Goal: Use online tool/utility

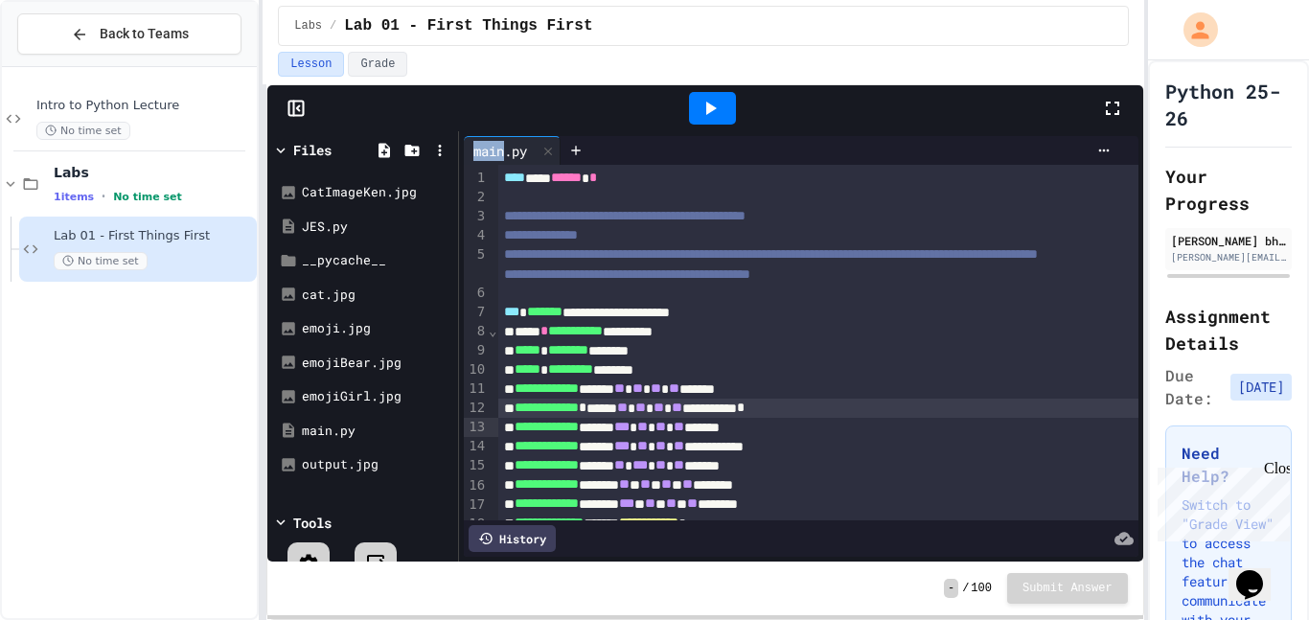
scroll to position [246, 0]
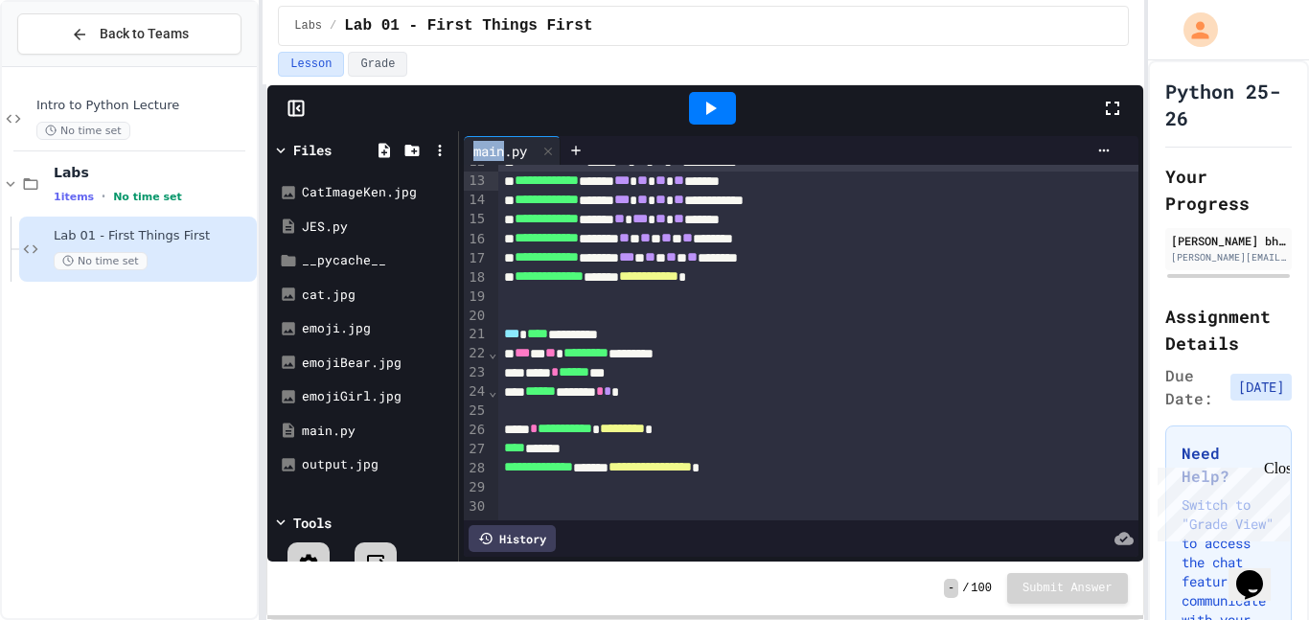
click at [720, 105] on icon at bounding box center [710, 108] width 23 height 23
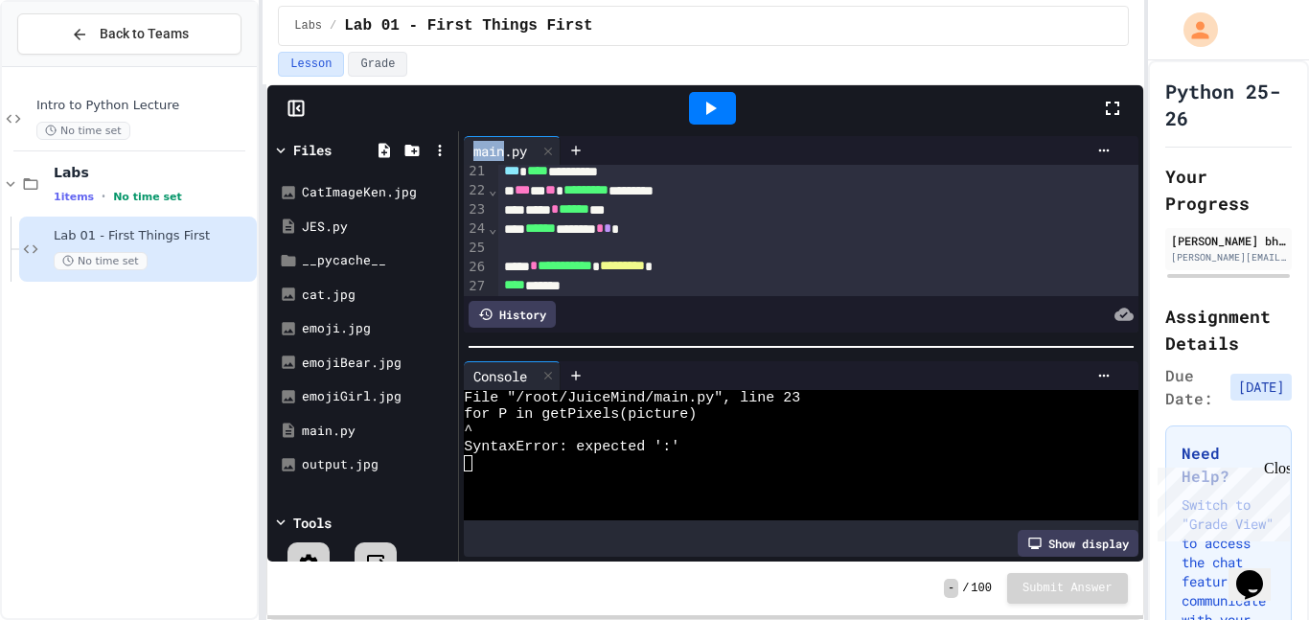
scroll to position [404, 0]
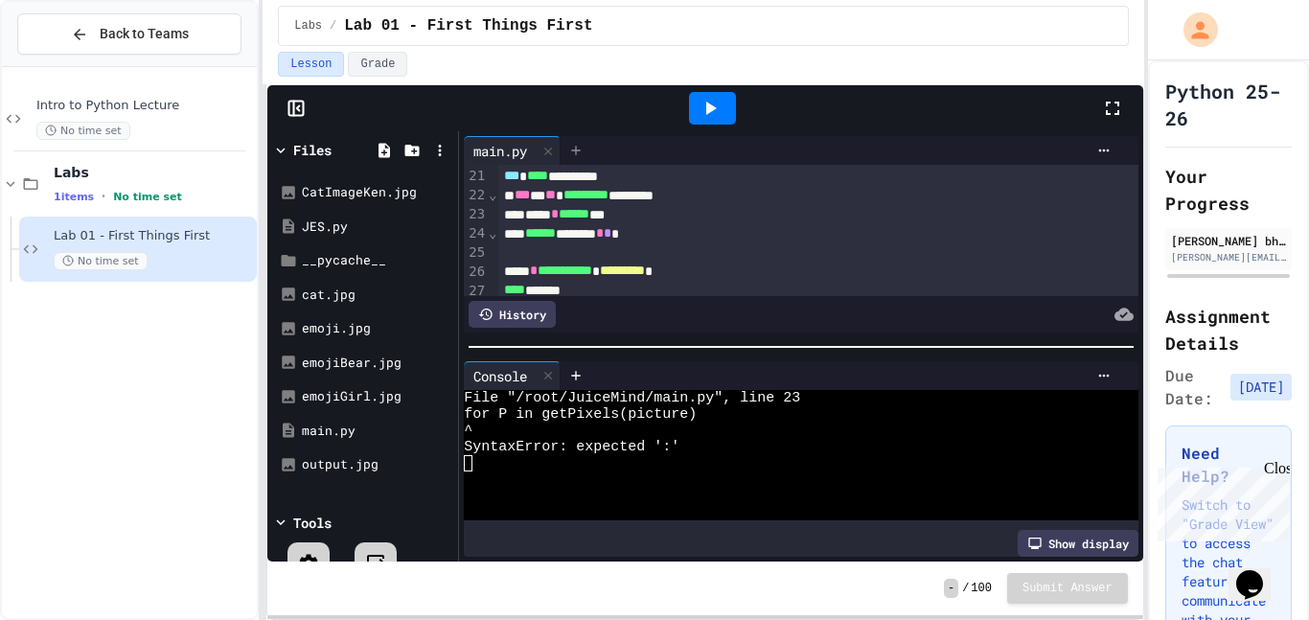
click at [586, 144] on div at bounding box center [576, 150] width 31 height 29
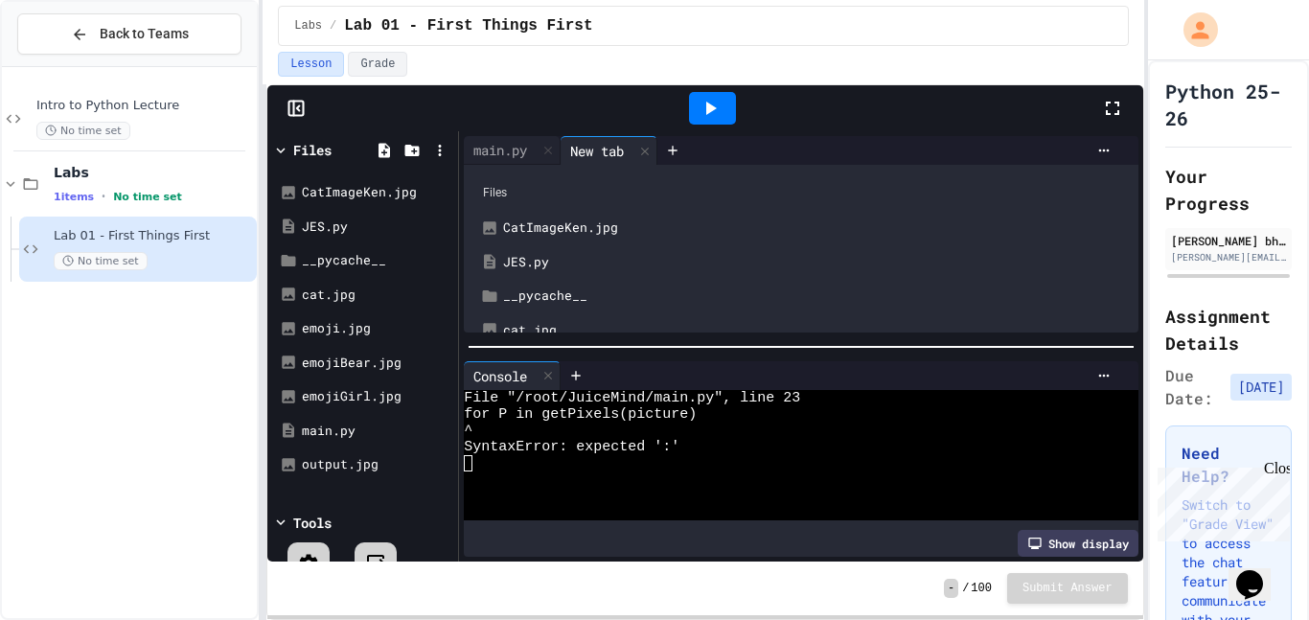
scroll to position [195, 0]
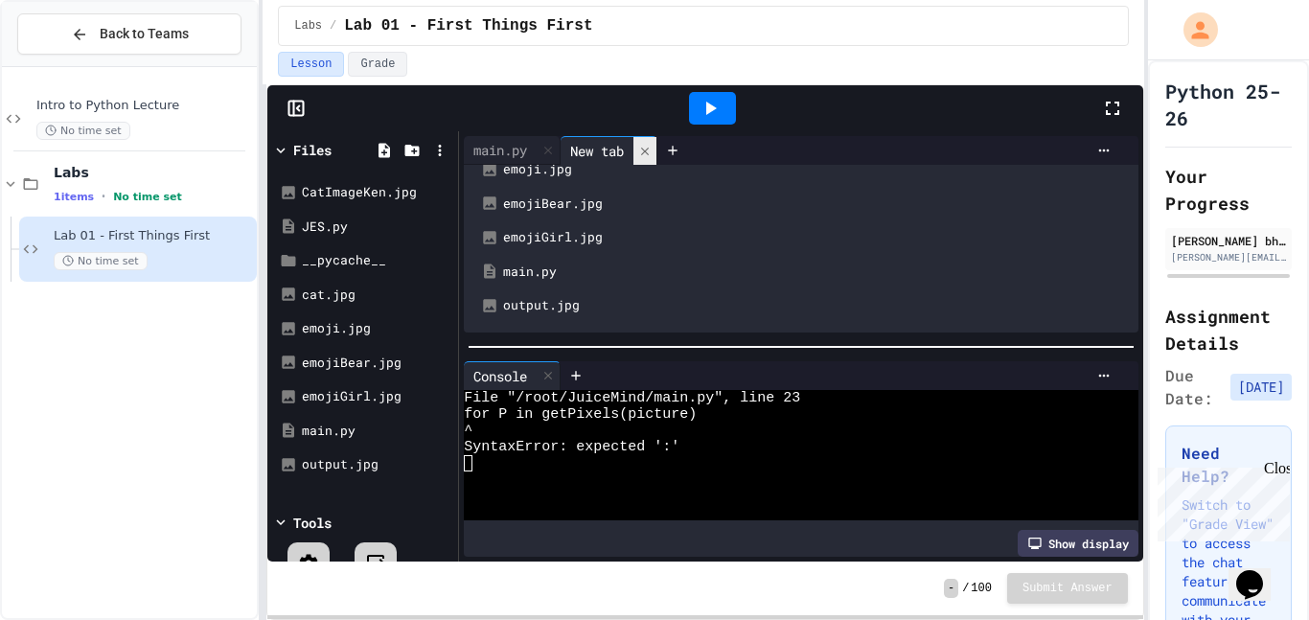
click at [647, 156] on icon at bounding box center [644, 151] width 13 height 13
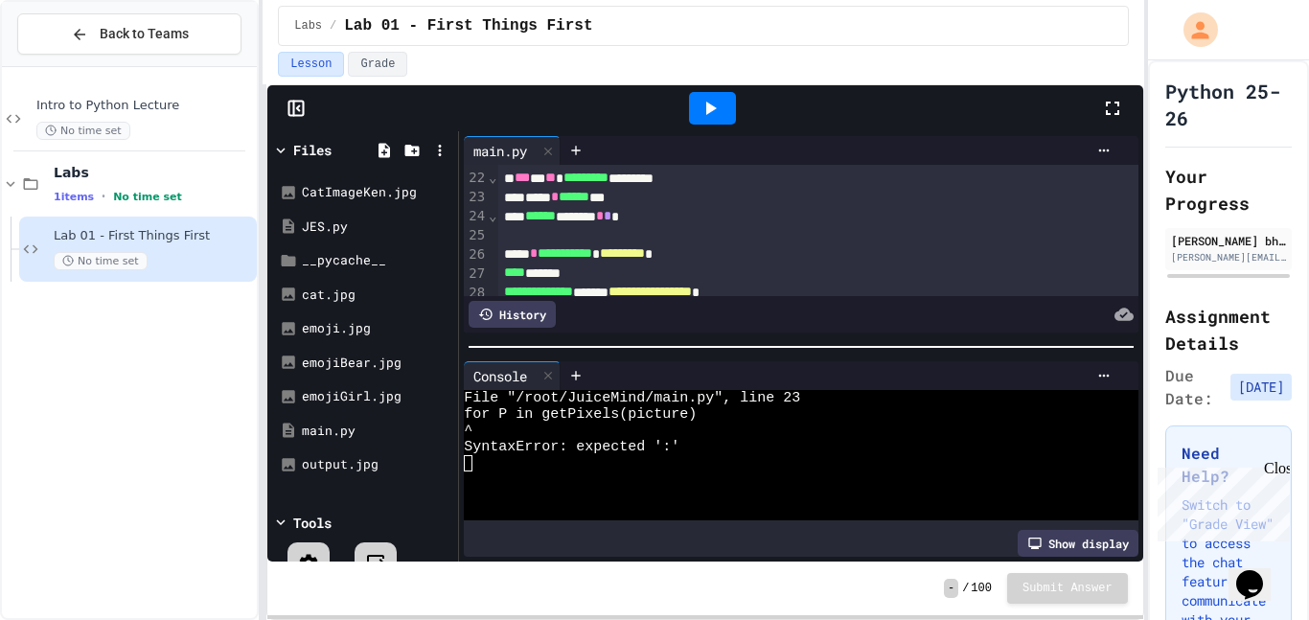
scroll to position [420, 0]
